Goal: Transaction & Acquisition: Obtain resource

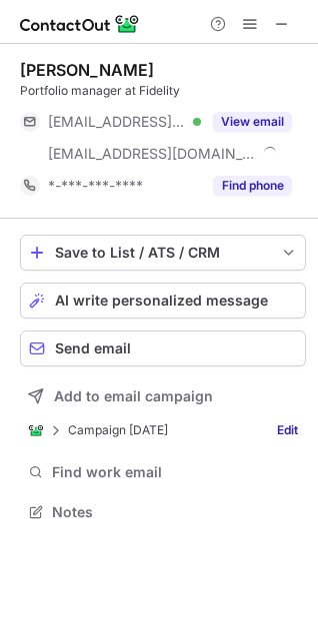
scroll to position [498, 318]
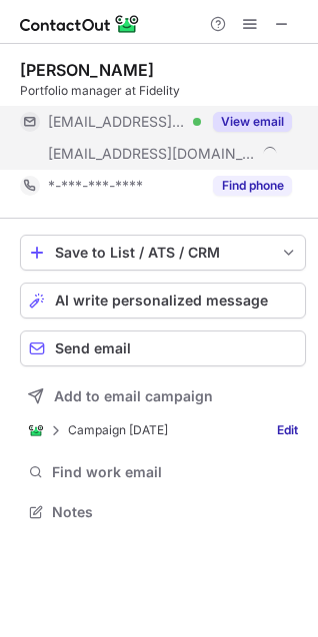
click at [191, 141] on div "[EMAIL_ADDRESS][DOMAIN_NAME]" at bounding box center [110, 154] width 181 height 32
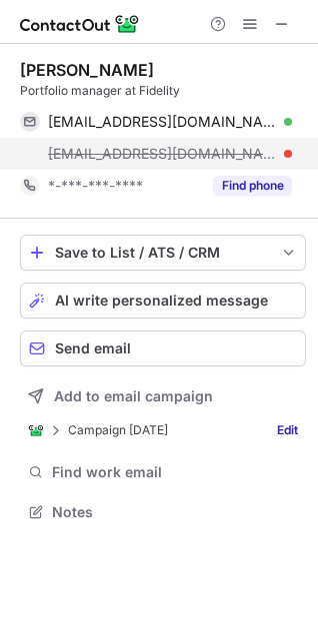
click at [159, 151] on span "[EMAIL_ADDRESS][DOMAIN_NAME]" at bounding box center [162, 154] width 229 height 18
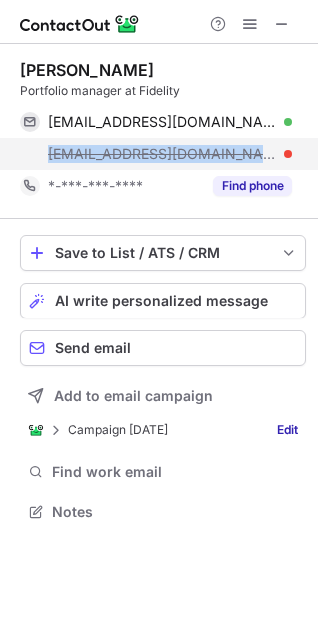
drag, startPoint x: 229, startPoint y: 151, endPoint x: 49, endPoint y: 151, distance: 179.8
click at [49, 151] on span "[EMAIL_ADDRESS][DOMAIN_NAME]" at bounding box center [162, 154] width 229 height 18
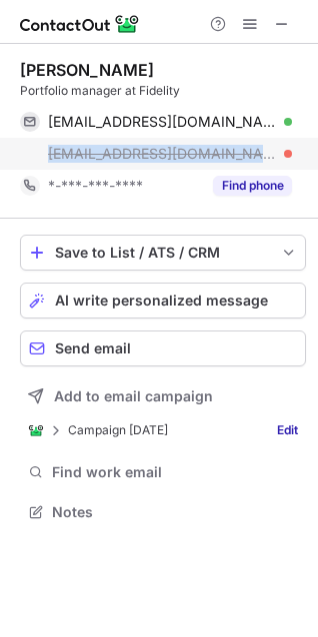
copy span "[EMAIL_ADDRESS][DOMAIN_NAME]"
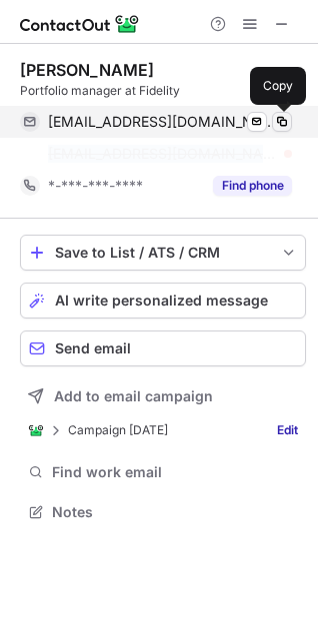
click at [281, 120] on span at bounding box center [282, 122] width 16 height 16
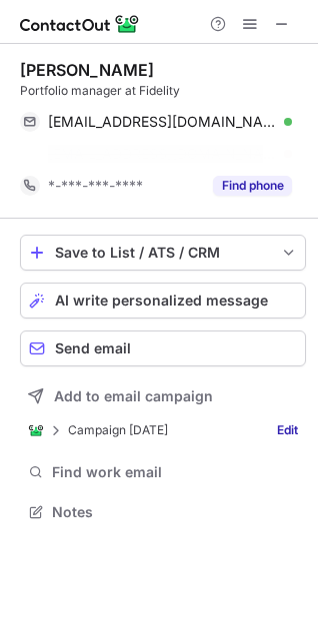
scroll to position [466, 318]
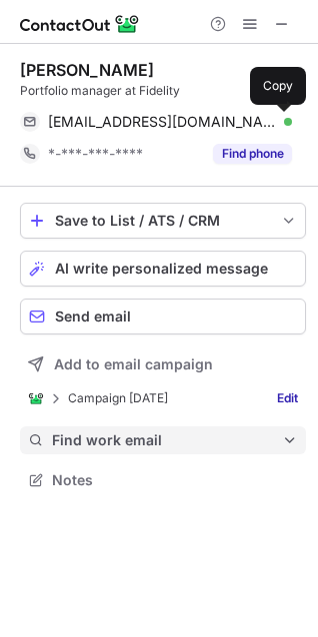
click at [127, 435] on span "Find work email" at bounding box center [167, 440] width 230 height 18
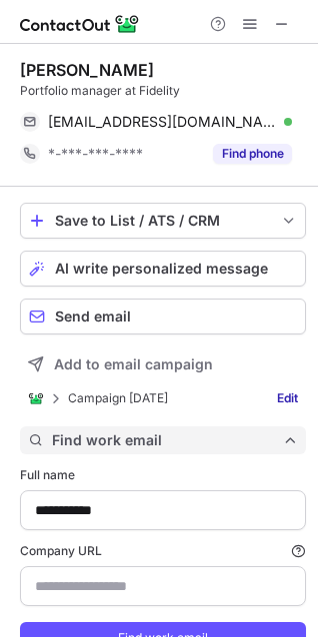
scroll to position [678, 304]
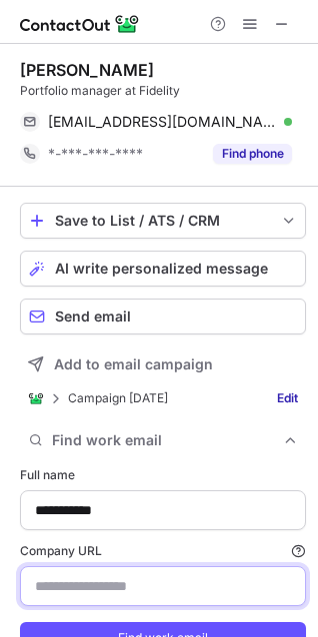
click at [82, 575] on input "Company URL Finding work email will consume 1 credit if a match is found." at bounding box center [163, 586] width 286 height 40
click at [20, 622] on button "Find work email" at bounding box center [163, 638] width 286 height 32
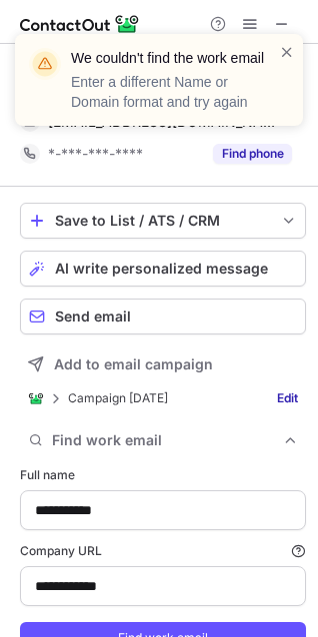
scroll to position [85, 0]
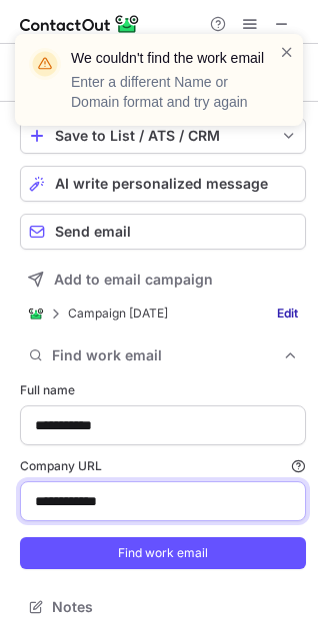
click at [50, 505] on input "**********" at bounding box center [163, 501] width 286 height 40
type input "**********"
click at [20, 537] on button "Find work email" at bounding box center [163, 553] width 286 height 32
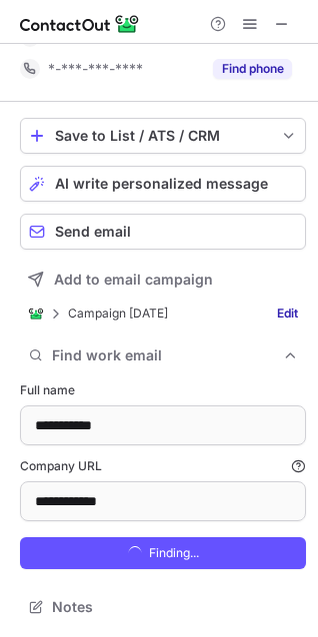
click at [0, 426] on html "**********" at bounding box center [159, 318] width 318 height 637
